Goal: Information Seeking & Learning: Learn about a topic

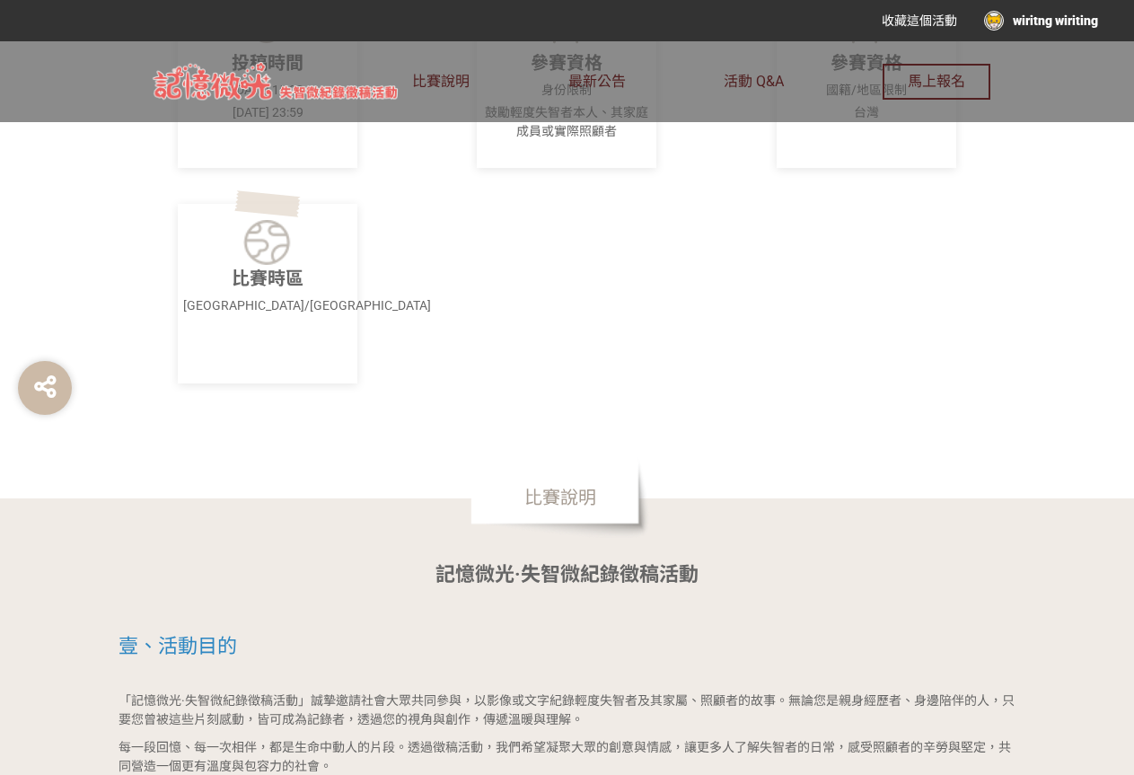
scroll to position [898, 0]
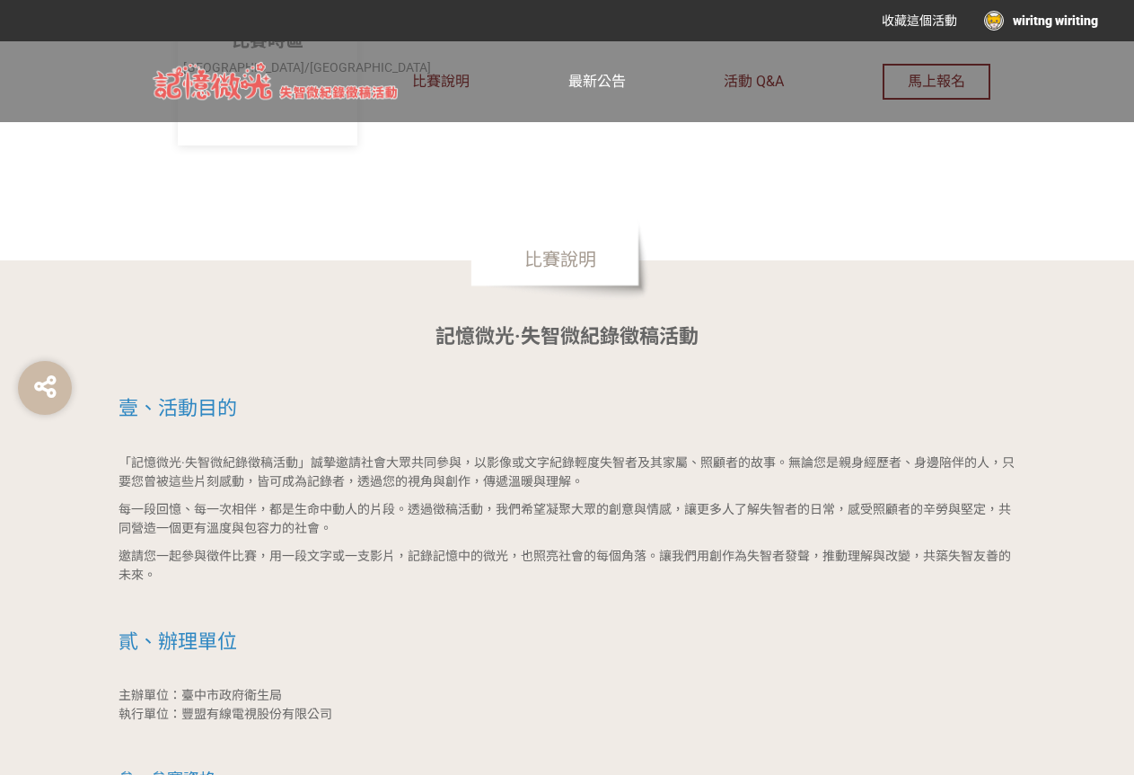
click at [602, 84] on span "最新公告" at bounding box center [596, 81] width 57 height 17
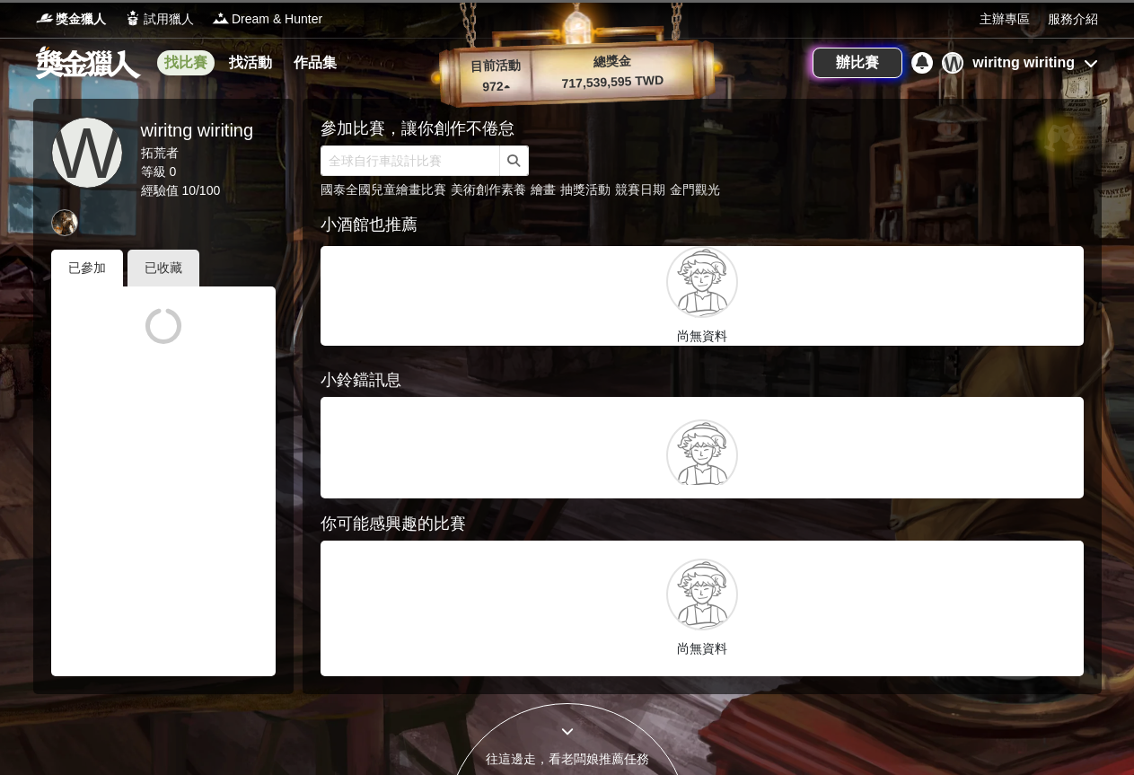
click at [182, 62] on link "找比賽" at bounding box center [185, 62] width 57 height 25
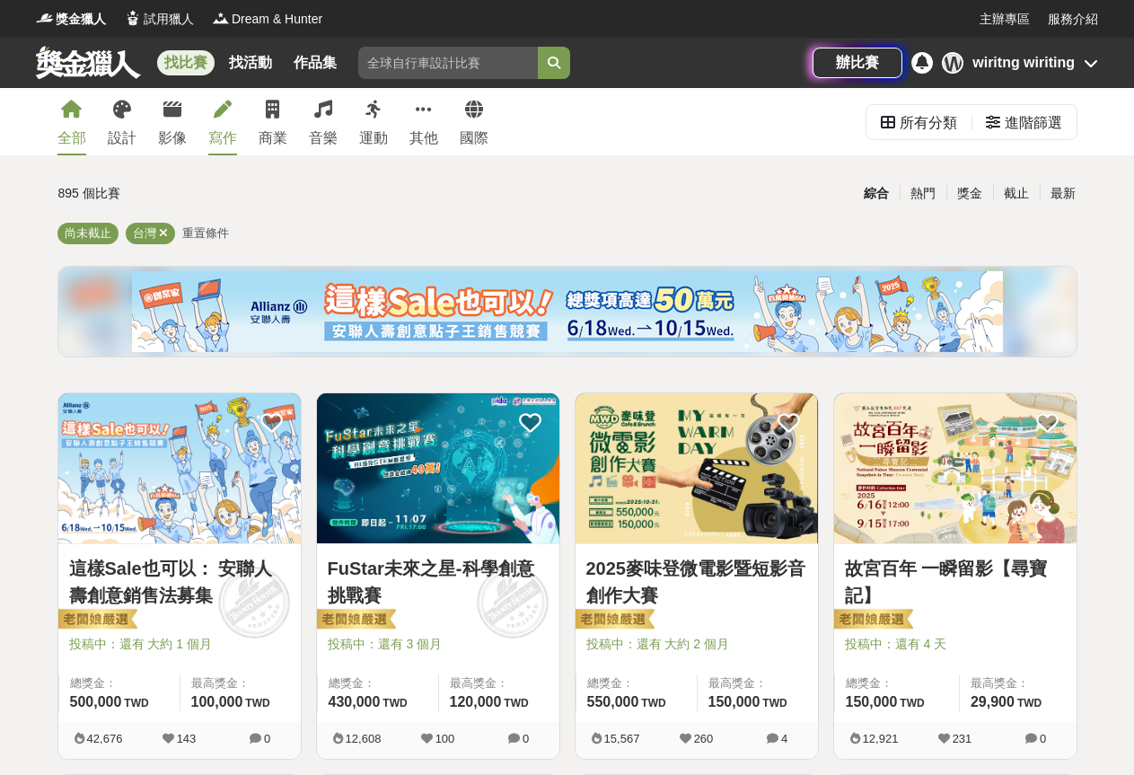
click at [218, 136] on div "寫作" at bounding box center [222, 138] width 29 height 22
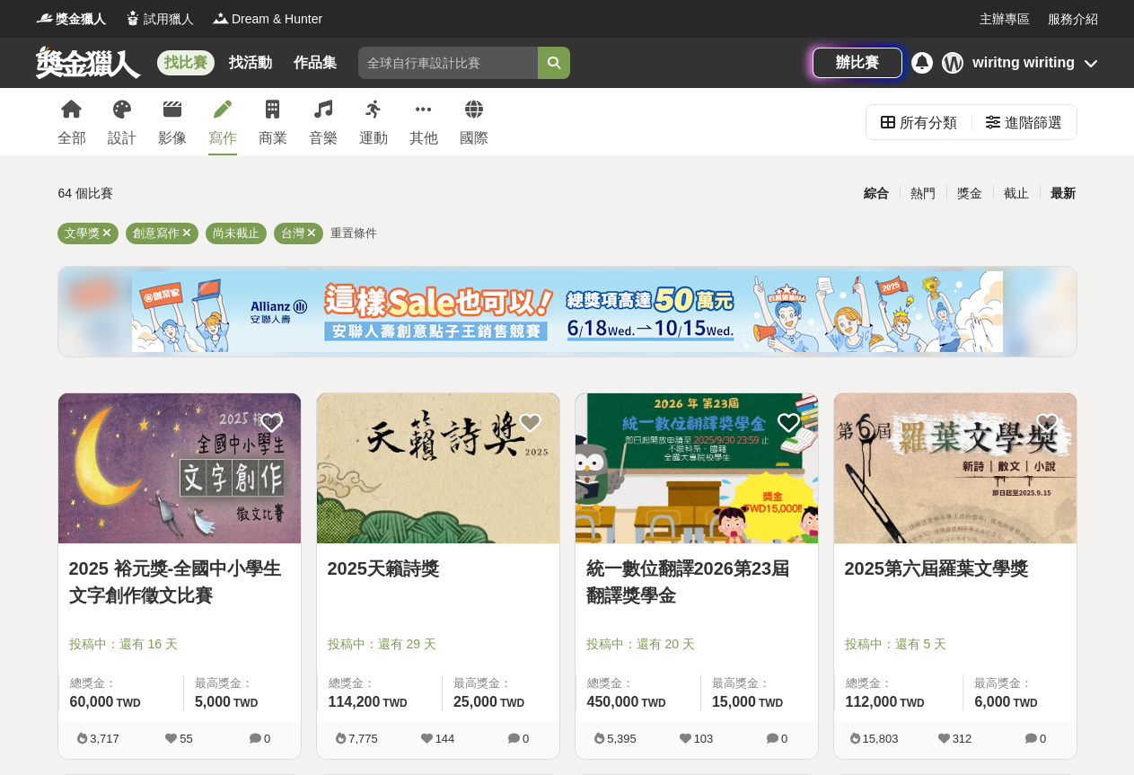
click at [1069, 192] on div "最新" at bounding box center [1063, 193] width 47 height 31
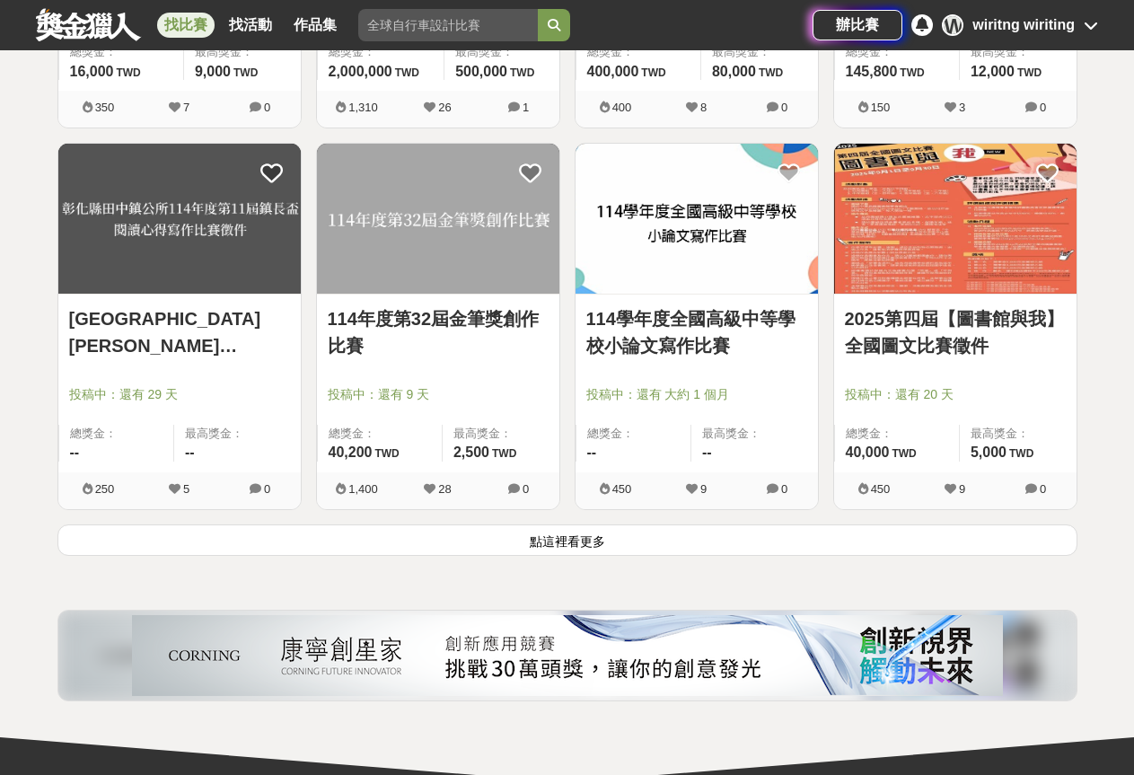
scroll to position [2413, 0]
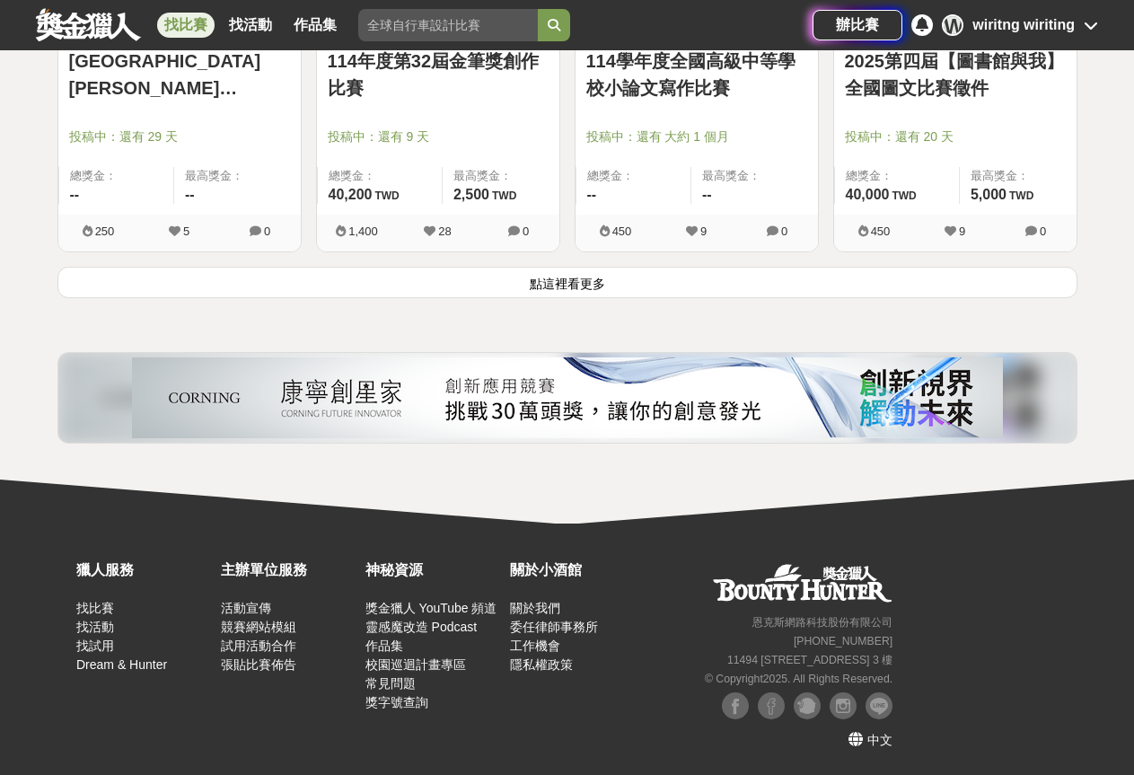
click at [550, 291] on button "點這裡看更多" at bounding box center [567, 282] width 1020 height 31
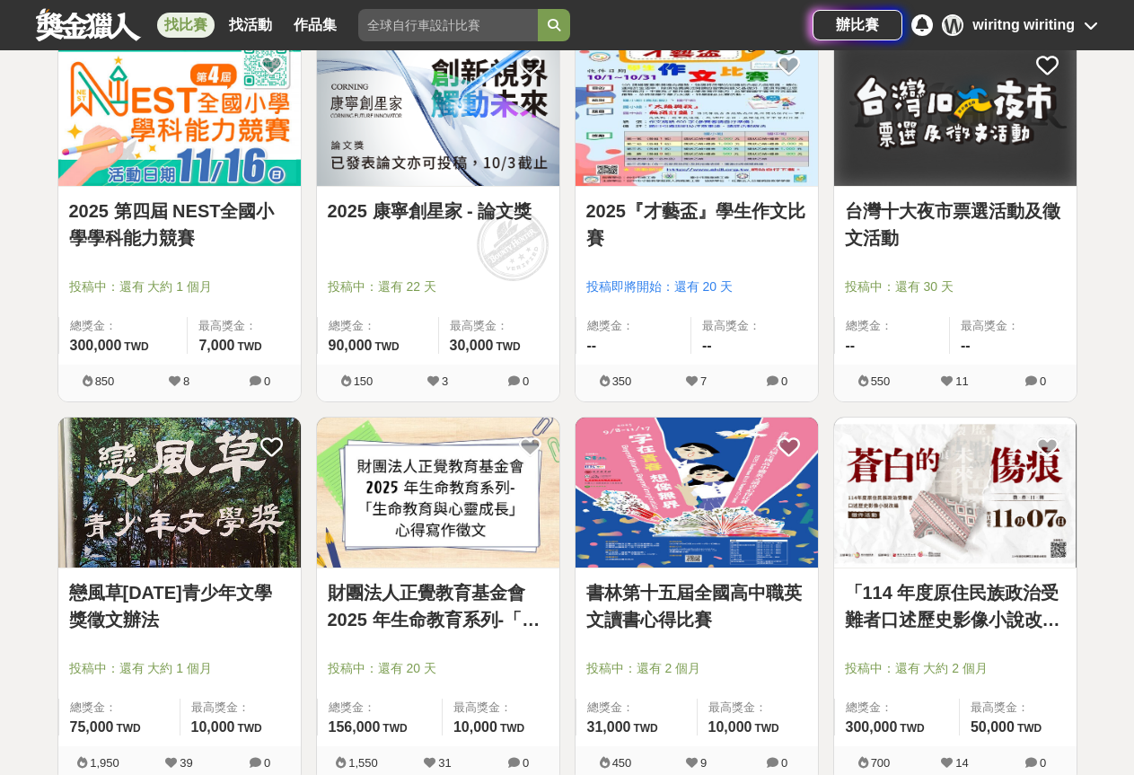
scroll to position [3131, 0]
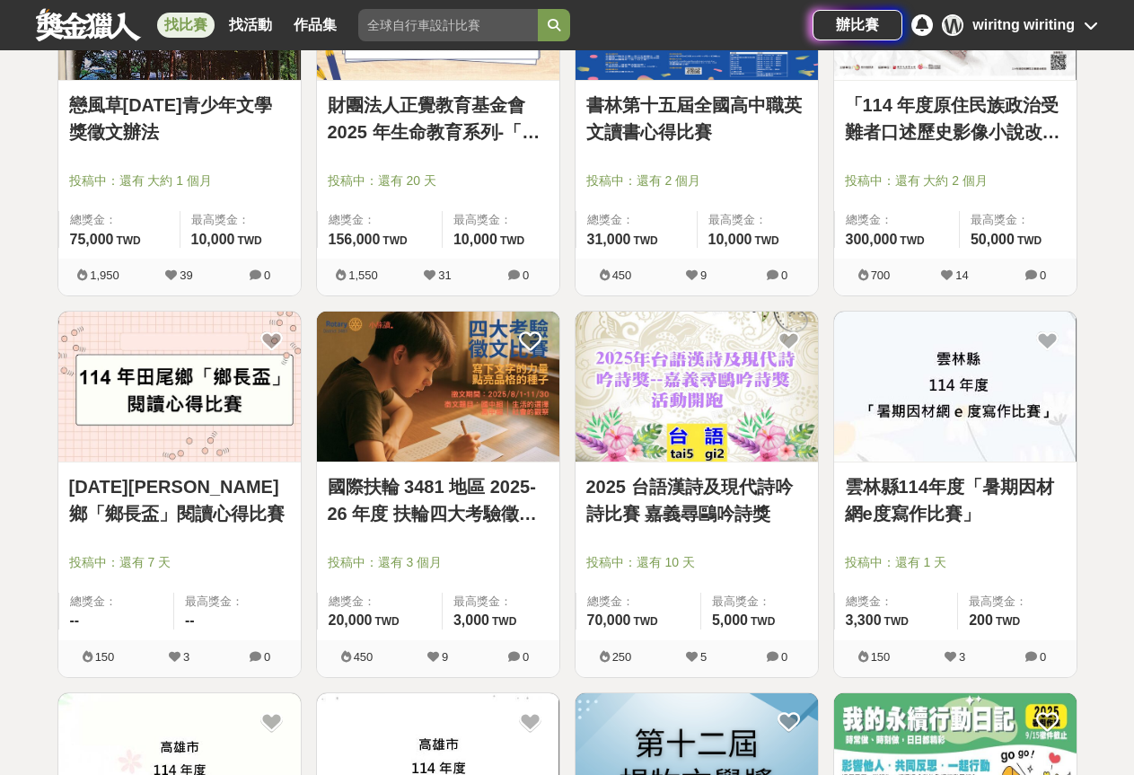
click at [466, 123] on link "財團法人正覺教育基金會 2025 年生命教育系列-「生命教育與心靈成長」心得寫作徵文" at bounding box center [438, 119] width 221 height 54
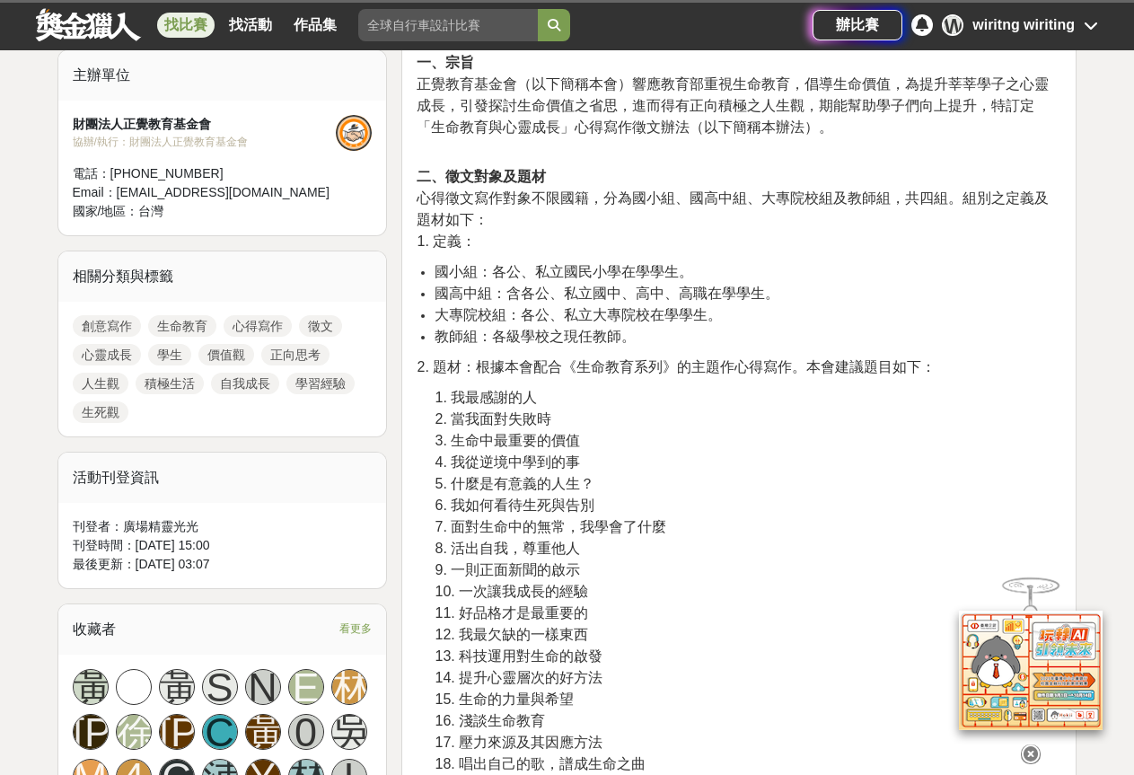
scroll to position [898, 0]
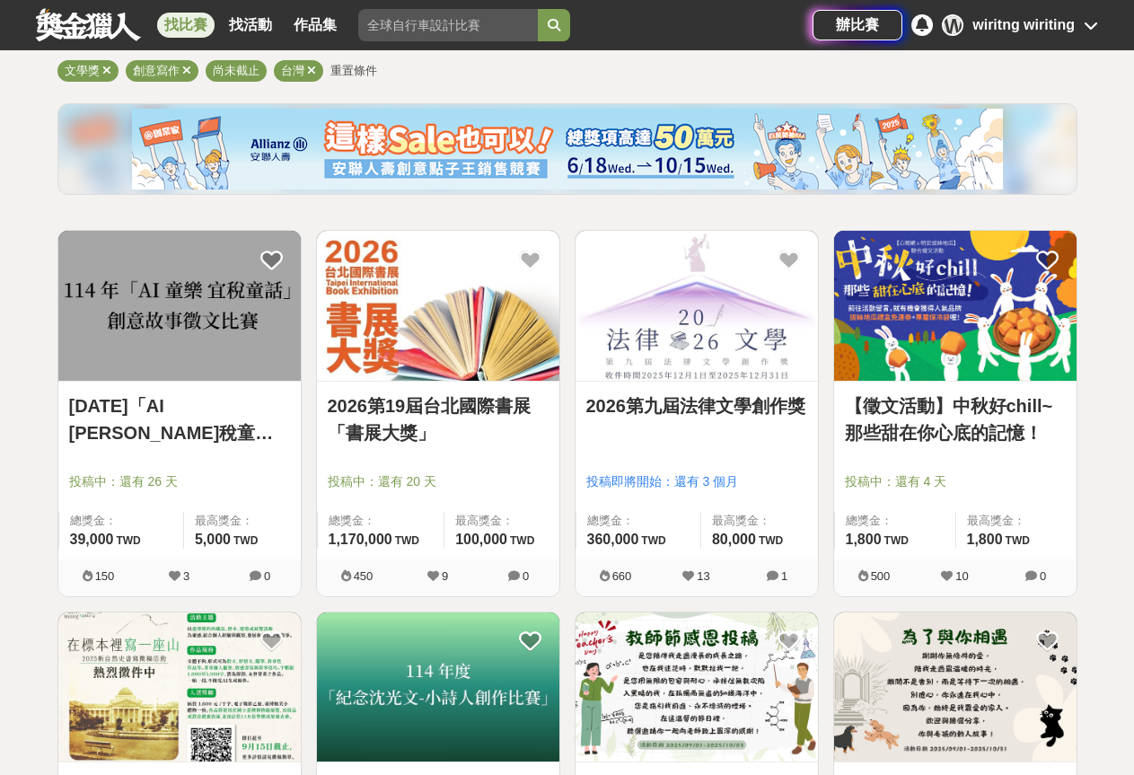
scroll to position [359, 0]
